Goal: Task Accomplishment & Management: Use online tool/utility

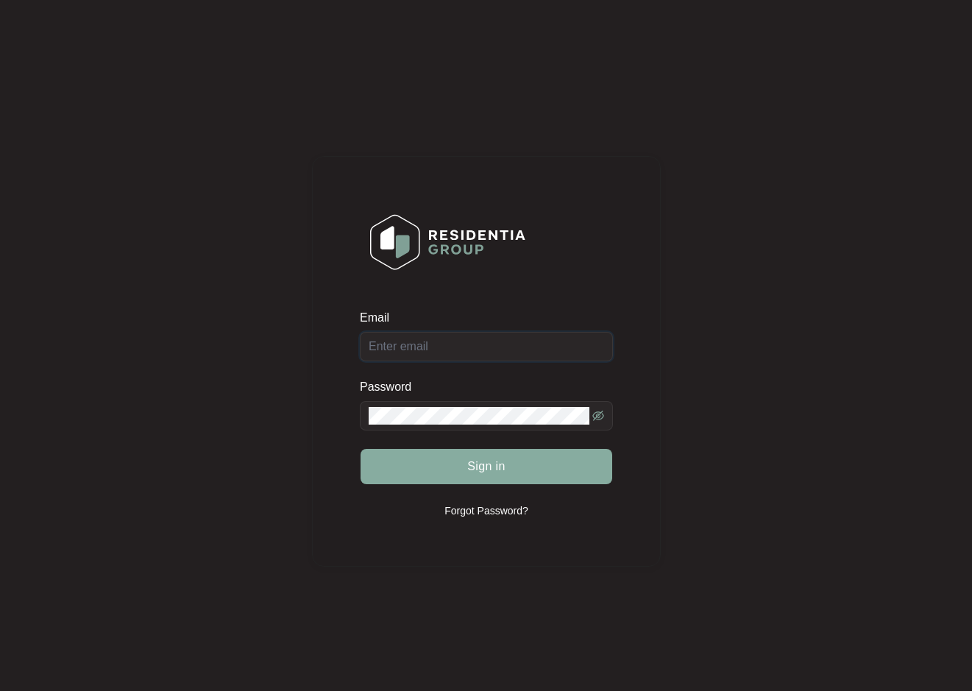
type input "[EMAIL_ADDRESS][DOMAIN_NAME]"
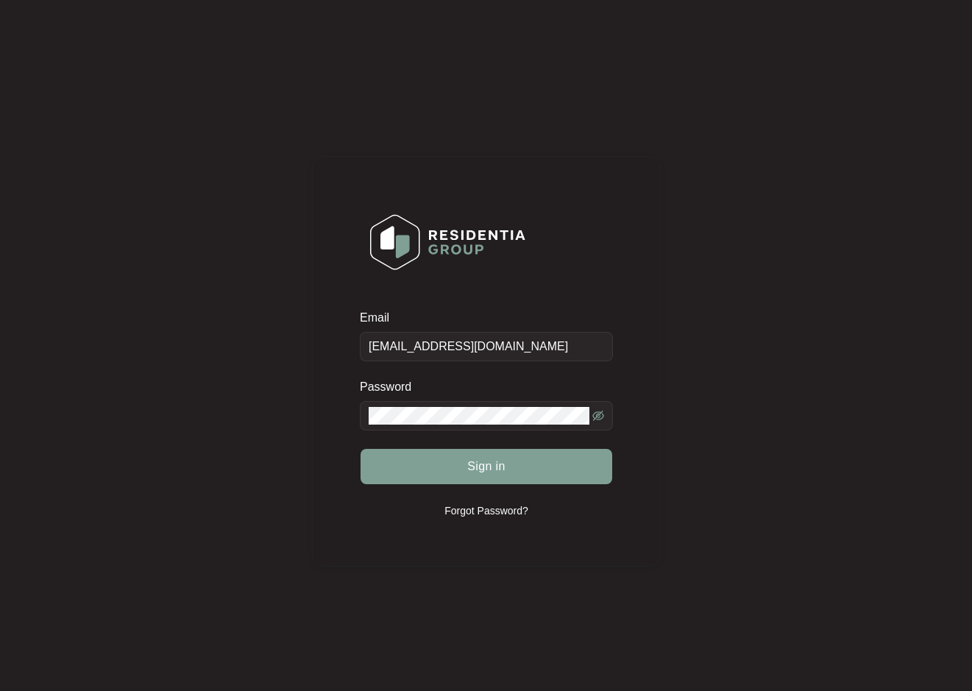
drag, startPoint x: 480, startPoint y: 471, endPoint x: 428, endPoint y: 497, distance: 58.6
click at [480, 470] on span "Sign in" at bounding box center [486, 467] width 38 height 18
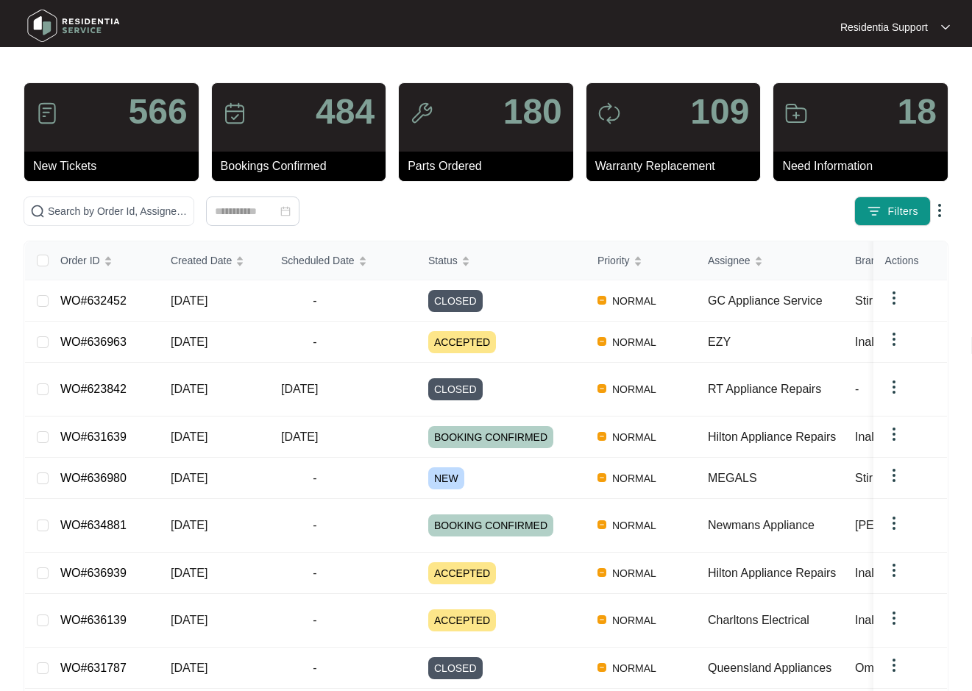
click at [944, 208] on img at bounding box center [940, 211] width 18 height 18
click at [886, 237] on span "Download Tickets CSV" at bounding box center [871, 239] width 130 height 16
click at [903, 210] on span "Filters" at bounding box center [902, 211] width 31 height 15
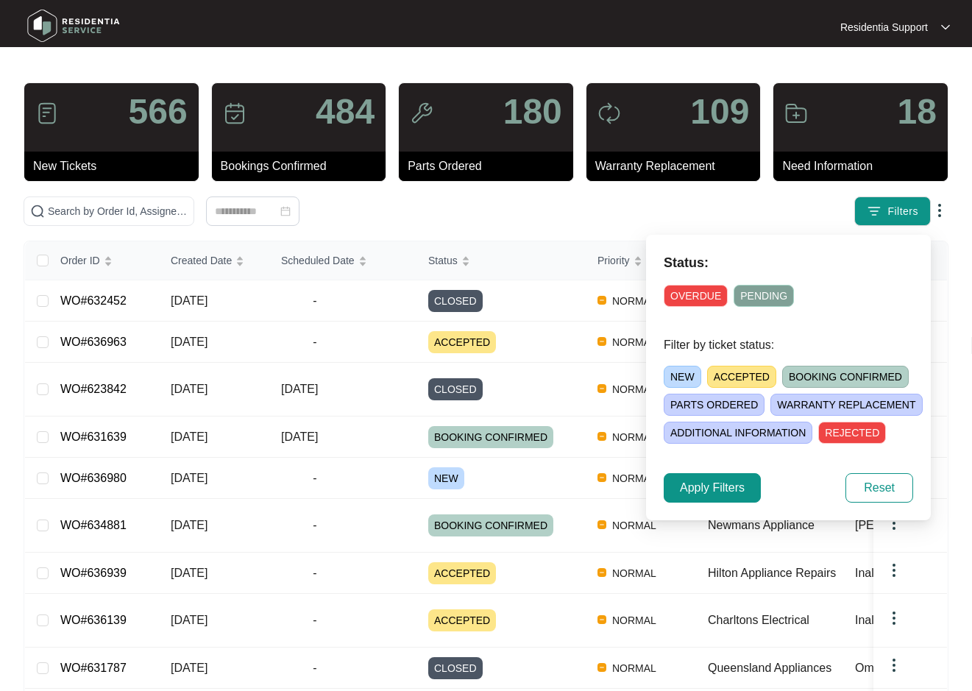
click at [702, 291] on span "OVERDUE" at bounding box center [696, 296] width 64 height 22
click at [728, 479] on span "Apply Filters" at bounding box center [712, 488] width 65 height 18
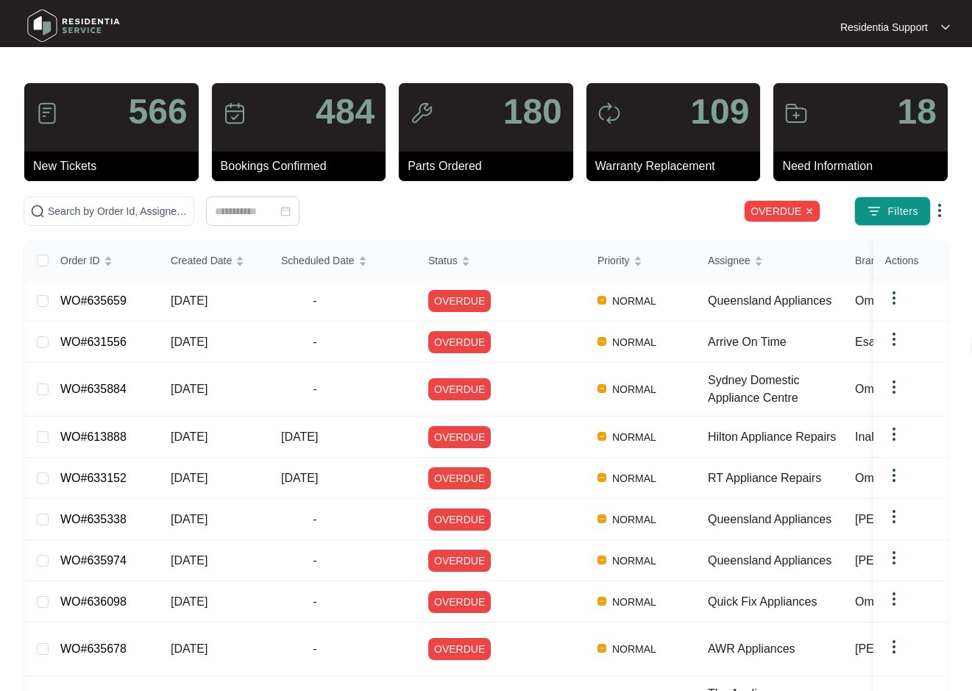
click at [942, 206] on img at bounding box center [940, 211] width 18 height 18
click at [861, 236] on span "Download Tickets CSV" at bounding box center [871, 239] width 130 height 16
